Goal: Task Accomplishment & Management: Complete application form

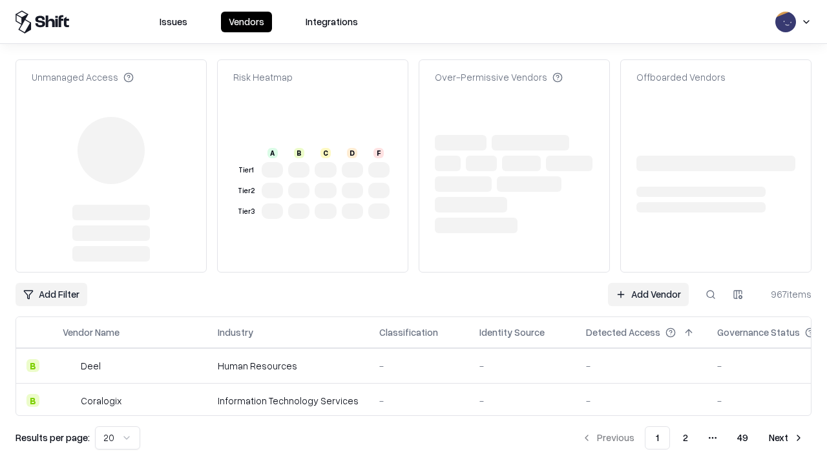
click at [648, 283] on link "Add Vendor" at bounding box center [648, 294] width 81 height 23
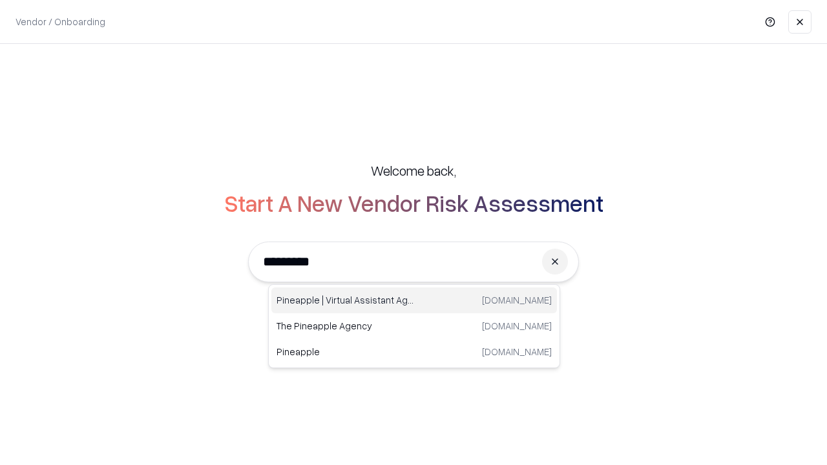
click at [414, 300] on div "Pineapple | Virtual Assistant Agency trypineapple.com" at bounding box center [413, 300] width 285 height 26
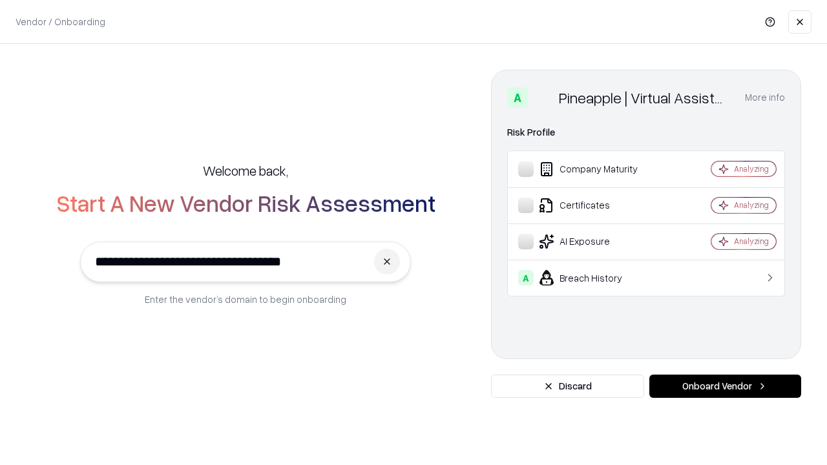
type input "**********"
click at [725, 386] on button "Onboard Vendor" at bounding box center [725, 386] width 152 height 23
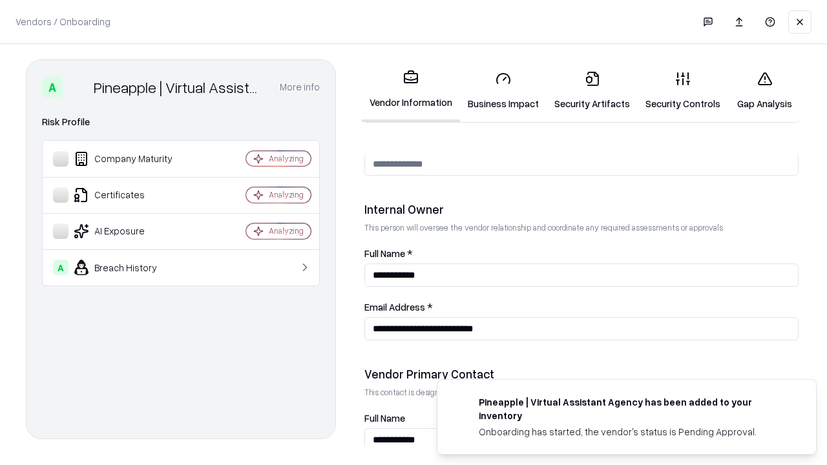
scroll to position [669, 0]
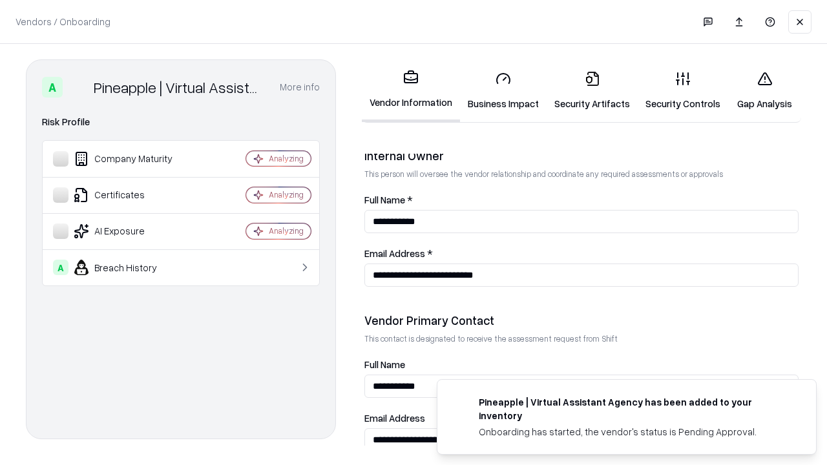
click at [503, 90] on link "Business Impact" at bounding box center [503, 91] width 87 height 60
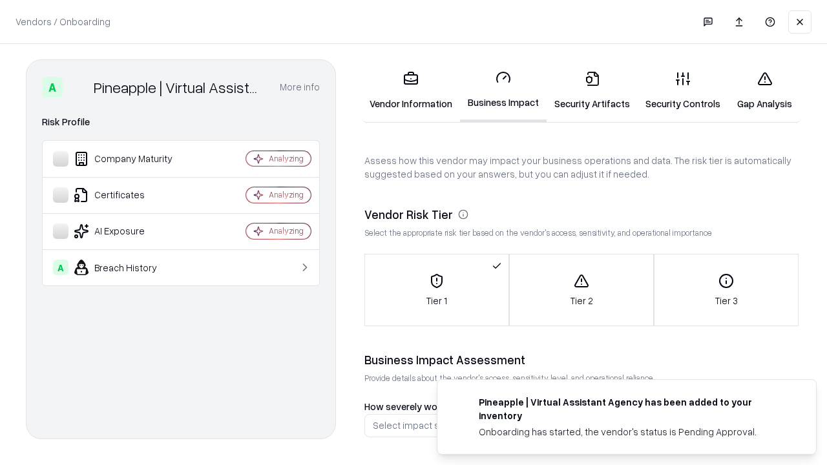
click at [591, 90] on link "Security Artifacts" at bounding box center [591, 91] width 91 height 60
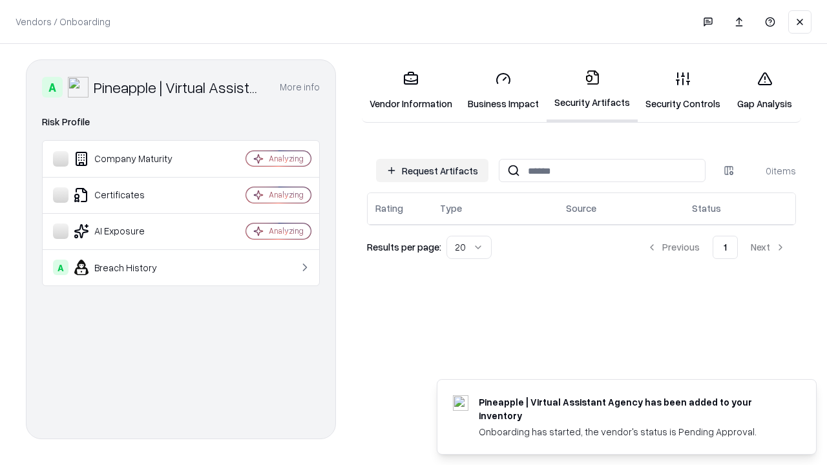
click at [432, 170] on button "Request Artifacts" at bounding box center [432, 170] width 112 height 23
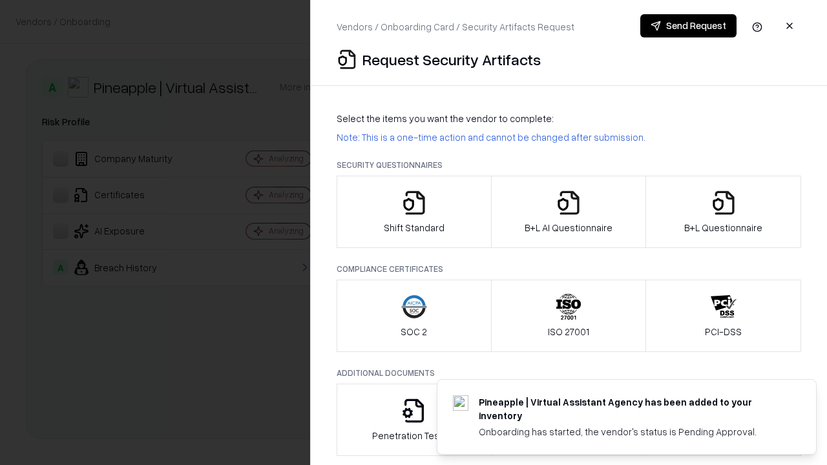
click at [413, 212] on icon "button" at bounding box center [414, 203] width 26 height 26
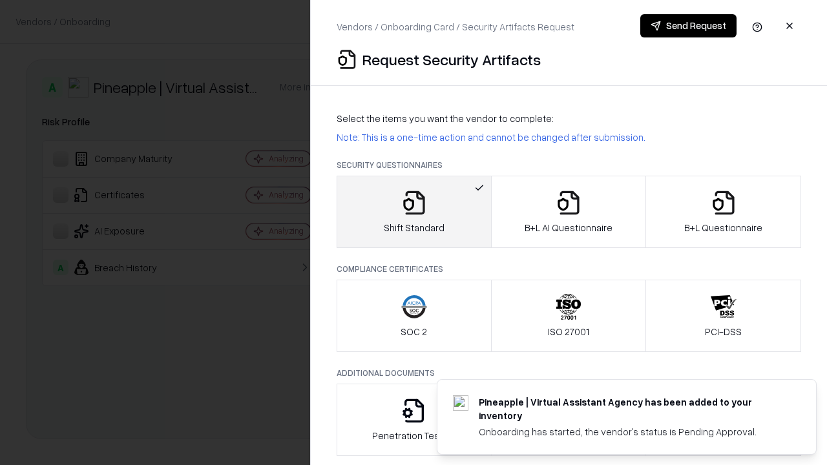
click at [688, 26] on button "Send Request" at bounding box center [688, 25] width 96 height 23
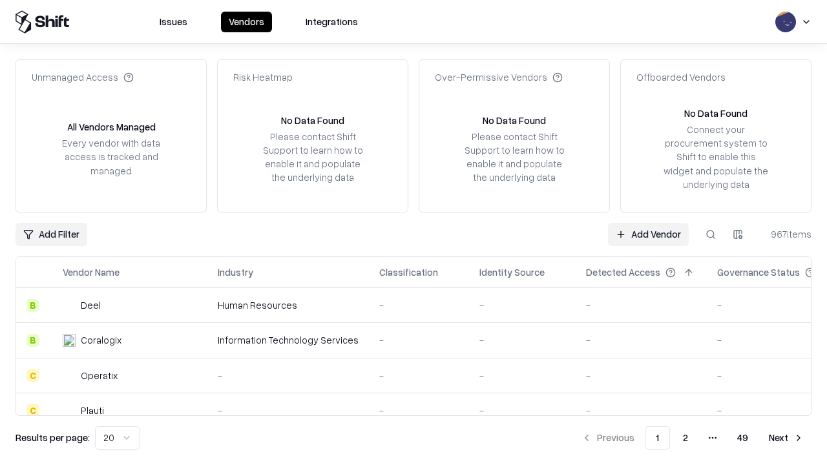
click at [710, 234] on button at bounding box center [710, 234] width 23 height 23
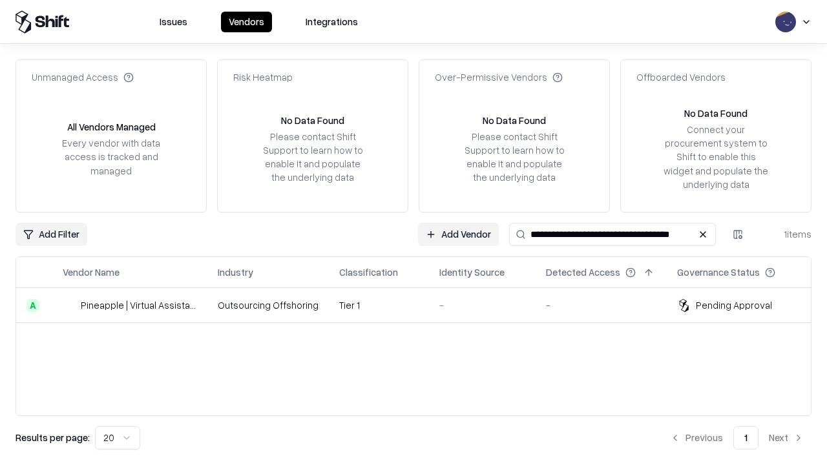
type input "**********"
click at [421, 305] on td "Tier 1" at bounding box center [379, 305] width 100 height 35
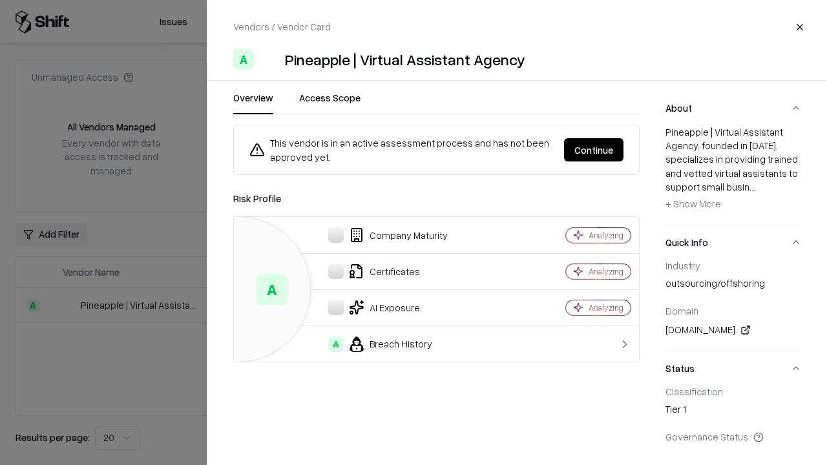
click at [593, 150] on button "Continue" at bounding box center [593, 149] width 59 height 23
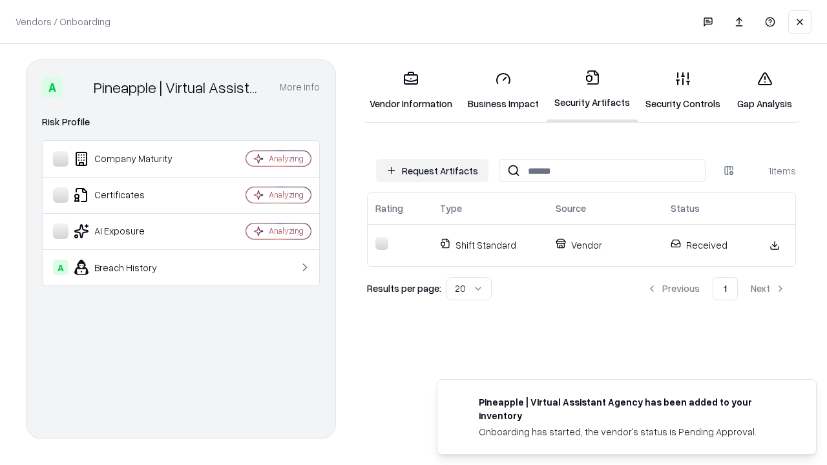
click at [683, 90] on link "Security Controls" at bounding box center [682, 91] width 90 height 60
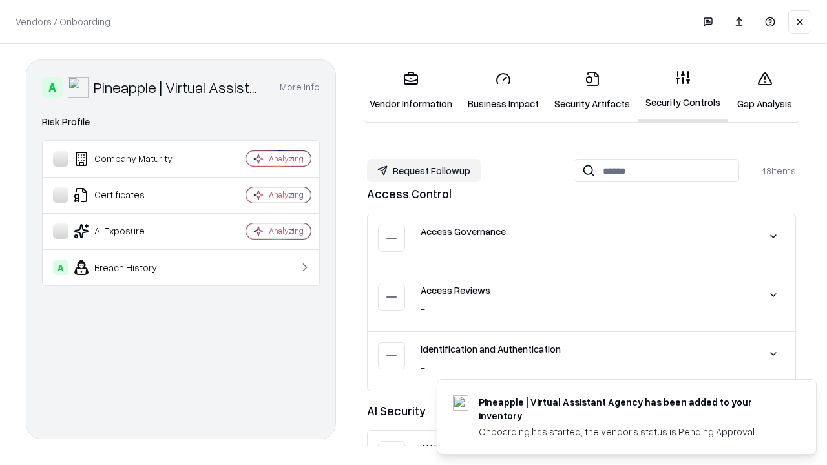
click at [424, 170] on button "Request Followup" at bounding box center [424, 170] width 114 height 23
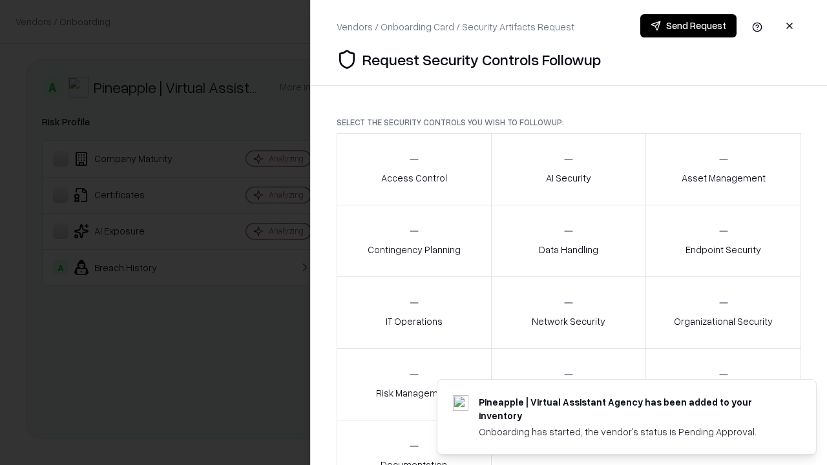
click at [413, 169] on div "Access Control" at bounding box center [414, 169] width 66 height 32
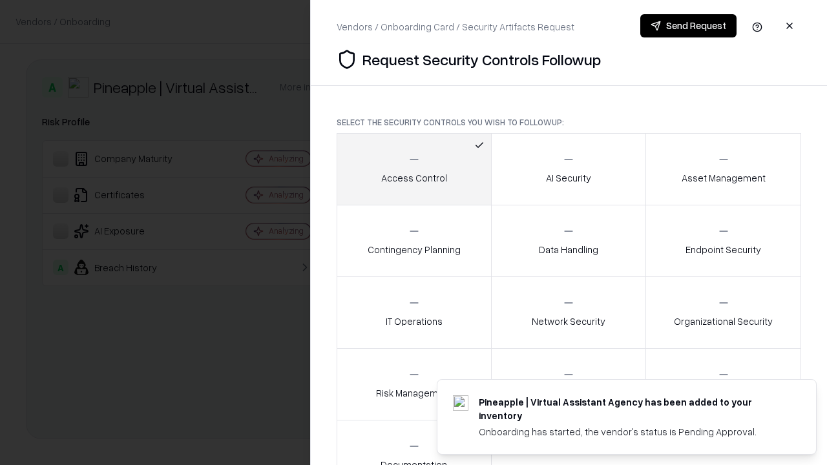
click at [688, 26] on button "Send Request" at bounding box center [688, 25] width 96 height 23
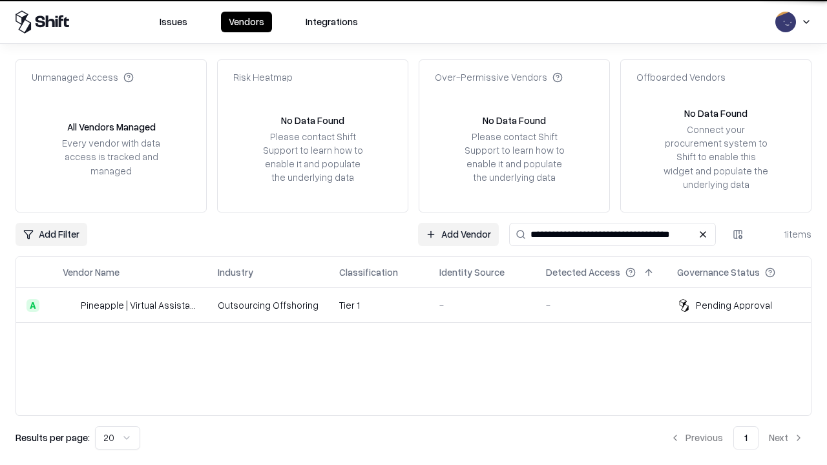
type input "**********"
click at [421, 305] on td "Tier 1" at bounding box center [379, 305] width 100 height 35
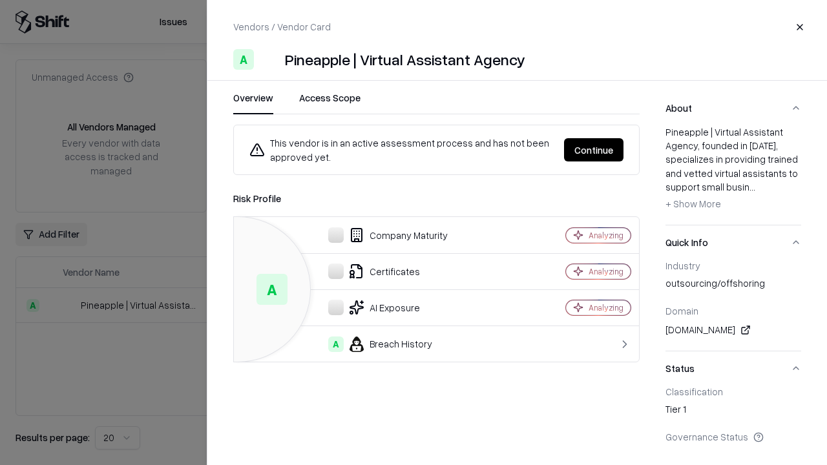
click at [593, 150] on button "Continue" at bounding box center [593, 149] width 59 height 23
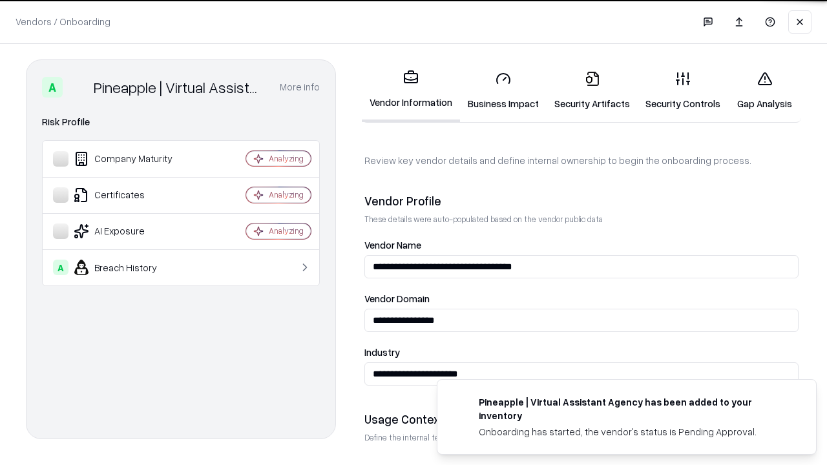
click at [764, 90] on link "Gap Analysis" at bounding box center [764, 91] width 73 height 60
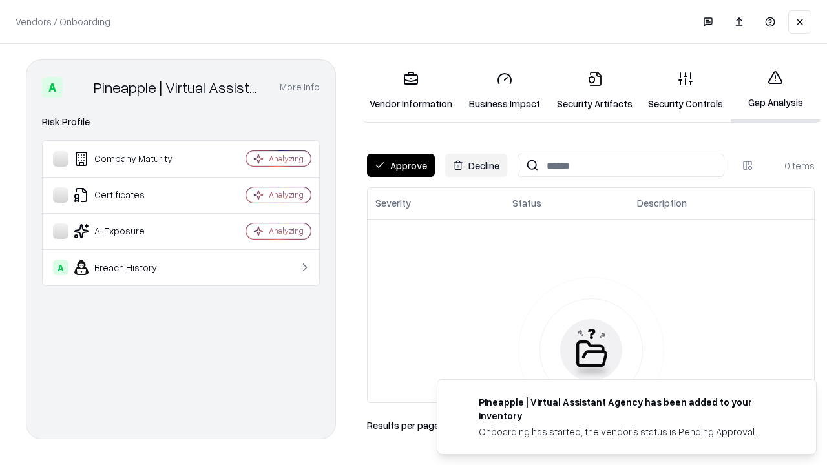
click at [400, 165] on button "Approve" at bounding box center [401, 165] width 68 height 23
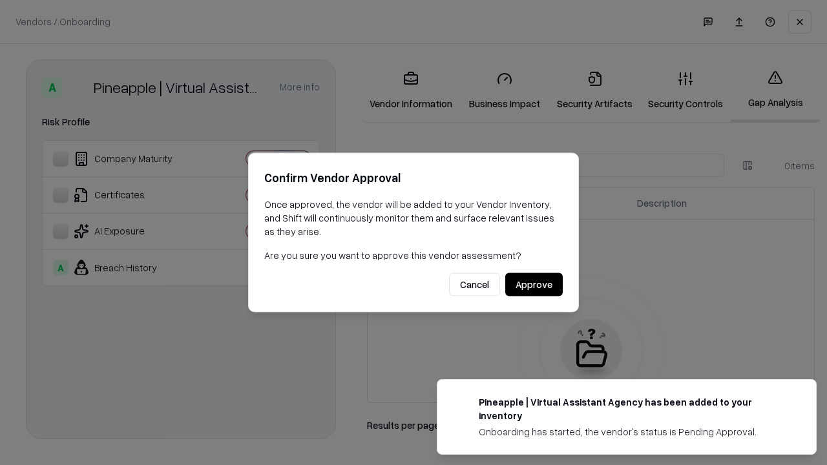
click at [533, 284] on button "Approve" at bounding box center [533, 284] width 57 height 23
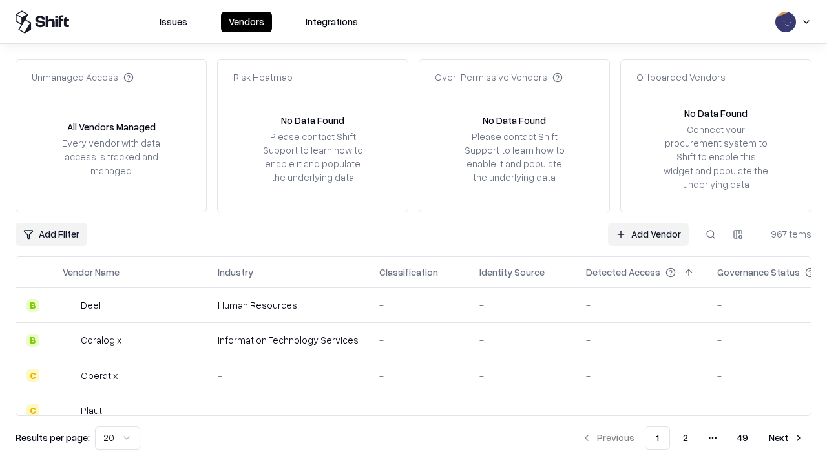
type input "**********"
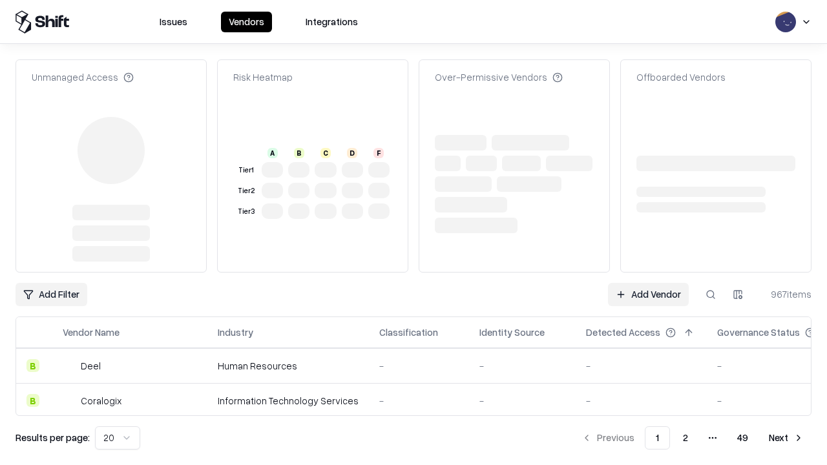
click at [648, 283] on link "Add Vendor" at bounding box center [648, 294] width 81 height 23
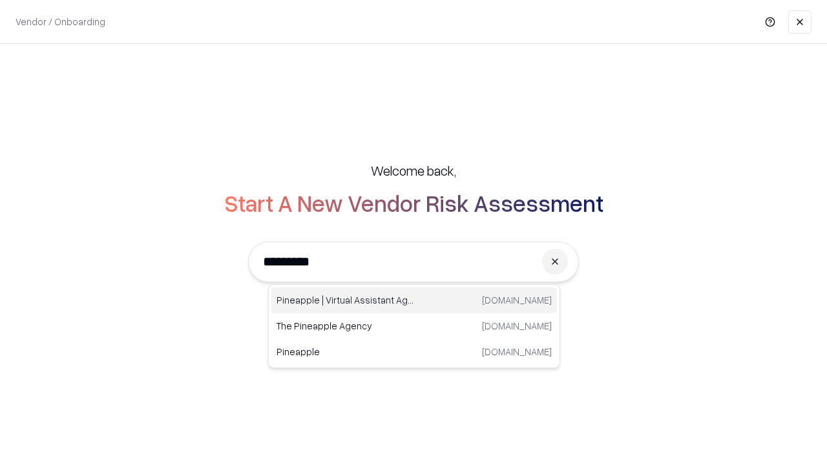
click at [414, 300] on div "Pineapple | Virtual Assistant Agency trypineapple.com" at bounding box center [413, 300] width 285 height 26
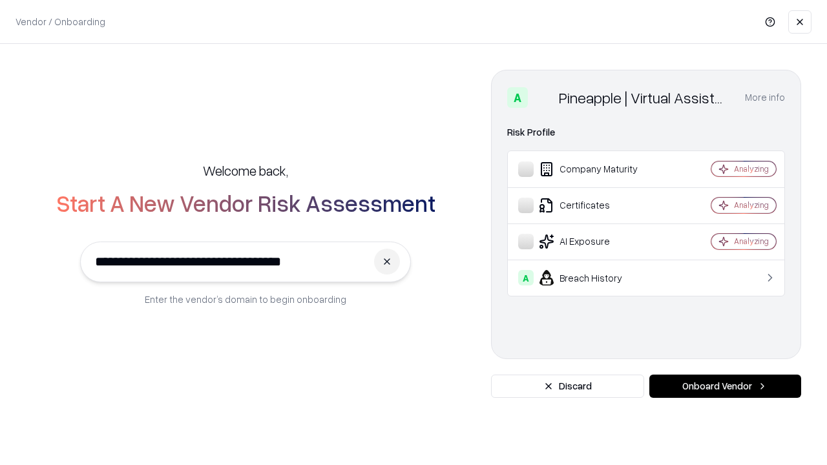
type input "**********"
click at [725, 386] on button "Onboard Vendor" at bounding box center [725, 386] width 152 height 23
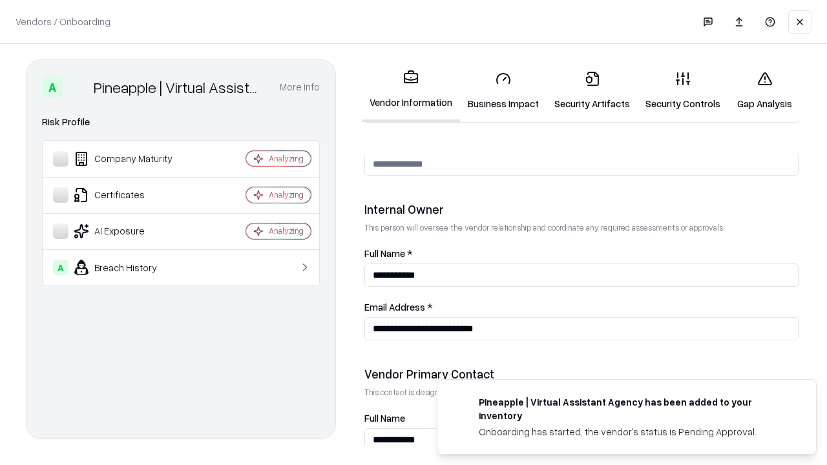
scroll to position [669, 0]
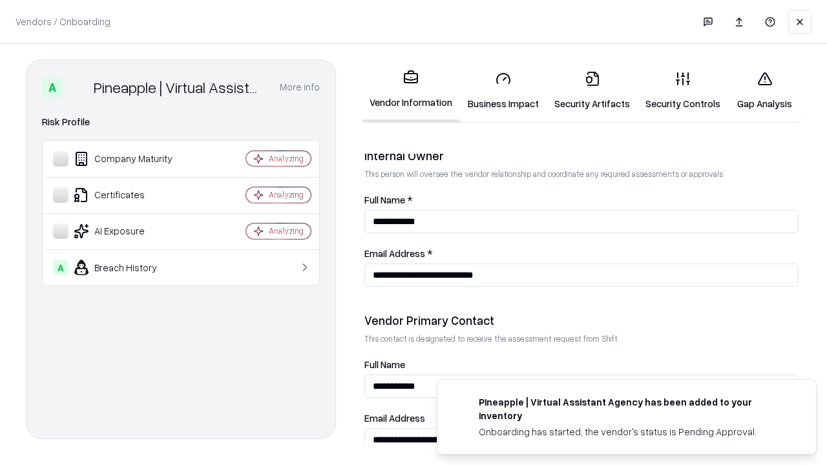
click at [764, 90] on link "Gap Analysis" at bounding box center [764, 91] width 73 height 60
